Goal: Find specific page/section: Find specific page/section

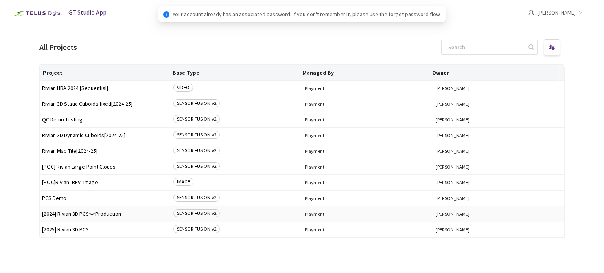
click at [94, 212] on span "[2024] Rivian 3D PCS<>Production" at bounding box center [105, 214] width 126 height 6
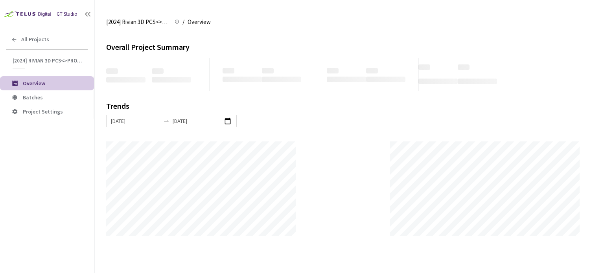
scroll to position [273, 604]
click at [51, 99] on span "Batches" at bounding box center [55, 97] width 65 height 7
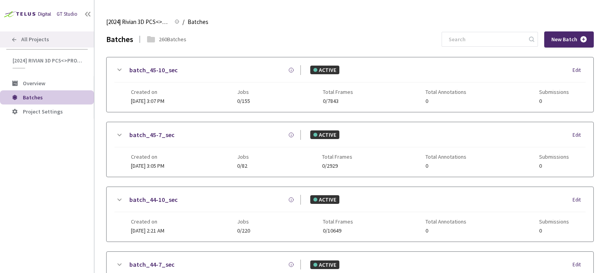
click at [19, 35] on div "All Projects" at bounding box center [47, 39] width 94 height 16
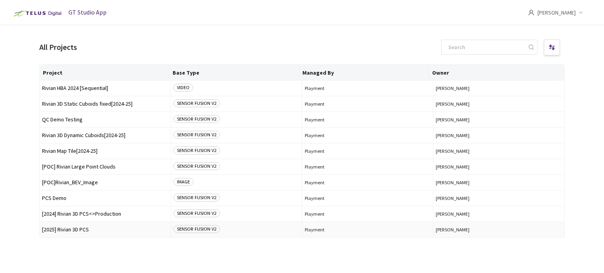
click at [85, 232] on span "[2025] Rivian 3D PCS" at bounding box center [105, 230] width 126 height 6
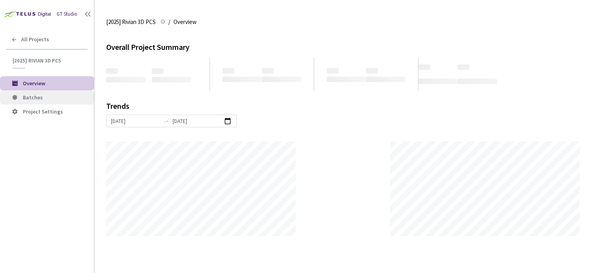
scroll to position [273, 604]
click at [35, 99] on span "Batches" at bounding box center [33, 97] width 20 height 7
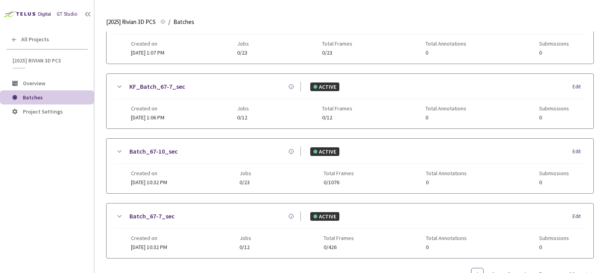
scroll to position [208, 0]
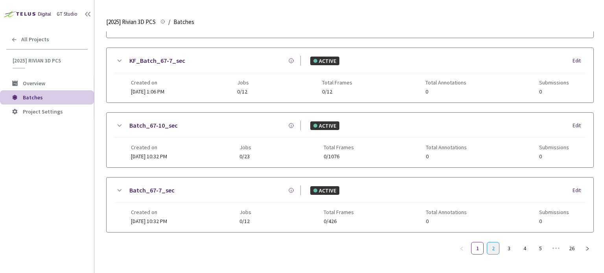
click at [492, 243] on link "2" at bounding box center [493, 249] width 12 height 12
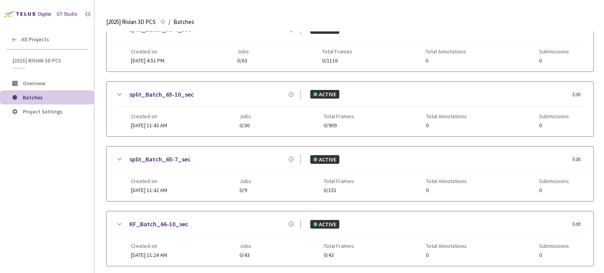
scroll to position [202, 0]
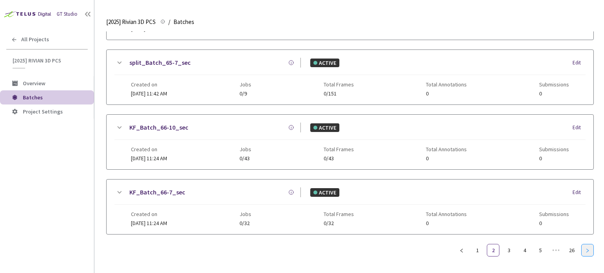
click at [585, 249] on button "button" at bounding box center [587, 250] width 13 height 13
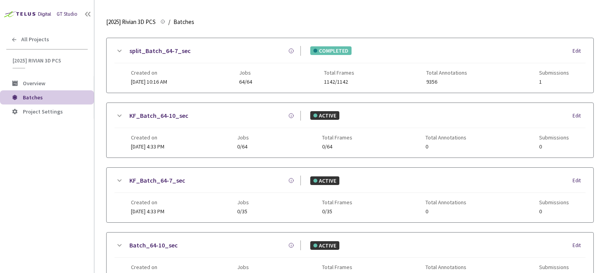
scroll to position [45, 0]
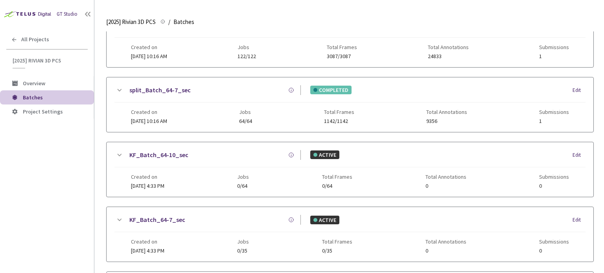
click at [162, 92] on link "split_Batch_64-7_sec" at bounding box center [159, 90] width 61 height 10
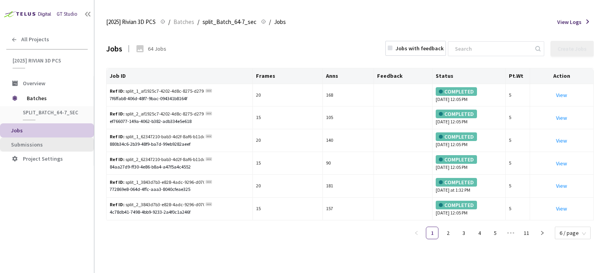
click at [30, 139] on li "Submissions" at bounding box center [47, 145] width 94 height 14
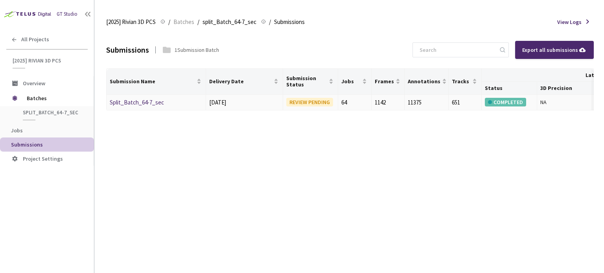
click at [146, 108] on td "Split_Batch_64-7_sec" at bounding box center [156, 103] width 99 height 16
click at [146, 103] on link "Split_Batch_64-7_sec" at bounding box center [137, 102] width 54 height 7
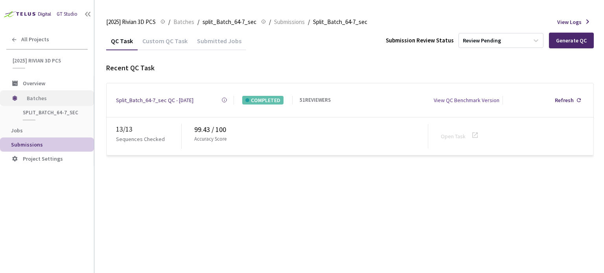
click at [33, 104] on span "Batches" at bounding box center [54, 98] width 54 height 16
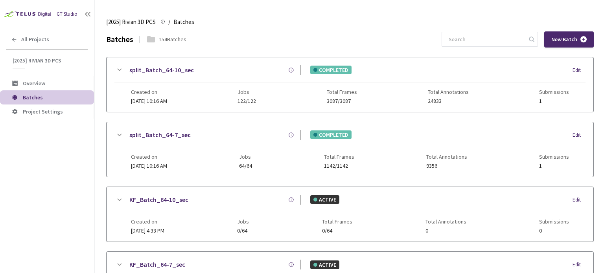
click at [186, 71] on link "split_Batch_64-10_sec" at bounding box center [161, 70] width 64 height 10
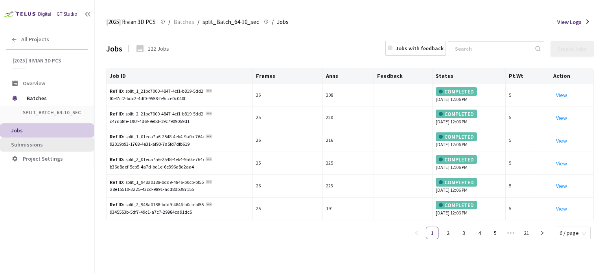
click at [54, 142] on span "Submissions" at bounding box center [49, 145] width 77 height 7
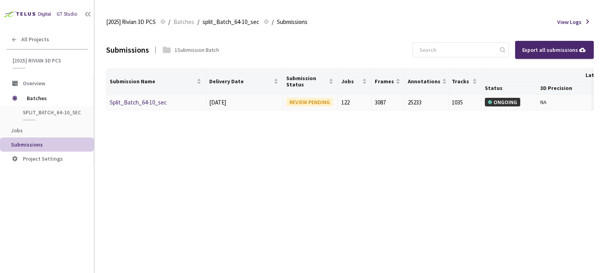
click at [150, 104] on link "Split_Batch_64-10_sec" at bounding box center [138, 102] width 57 height 7
